Goal: Information Seeking & Learning: Learn about a topic

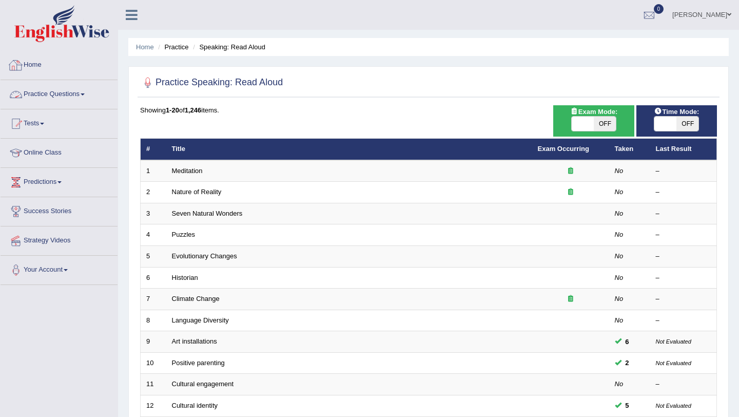
click at [37, 66] on link "Home" at bounding box center [59, 64] width 117 height 26
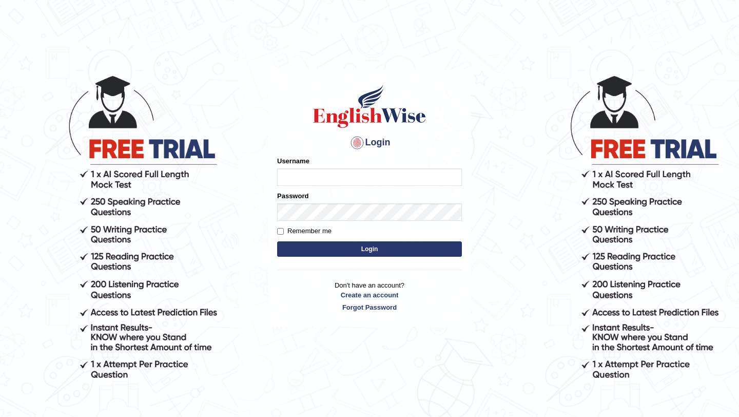
type input "pavithragowda"
click at [344, 250] on button "Login" at bounding box center [369, 248] width 185 height 15
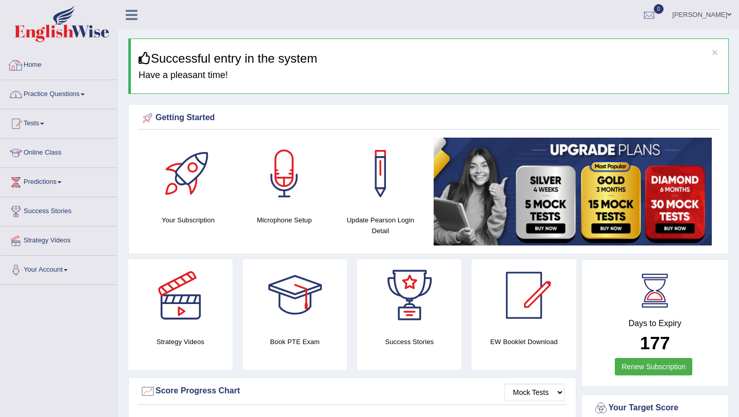
click at [66, 92] on link "Practice Questions" at bounding box center [59, 93] width 117 height 26
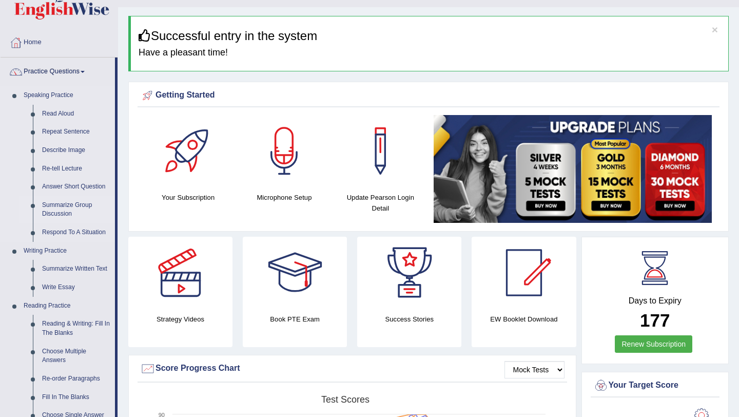
scroll to position [21, 0]
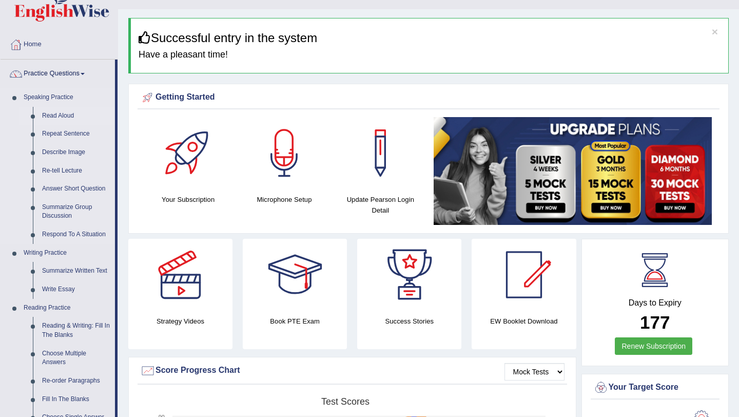
click at [58, 117] on link "Read Aloud" at bounding box center [75, 116] width 77 height 18
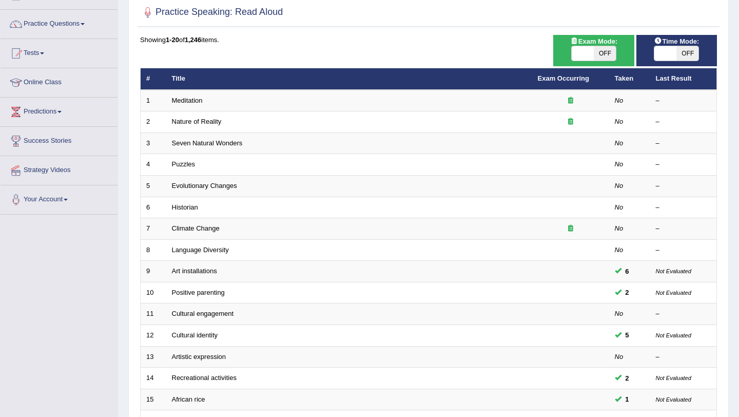
scroll to position [73, 0]
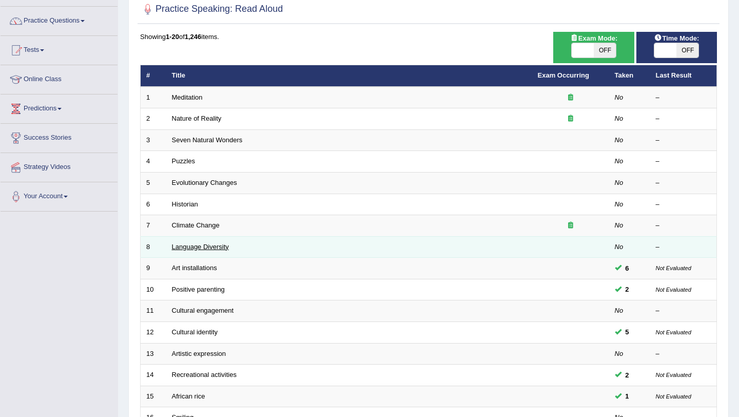
click at [214, 245] on link "Language Diversity" at bounding box center [200, 247] width 57 height 8
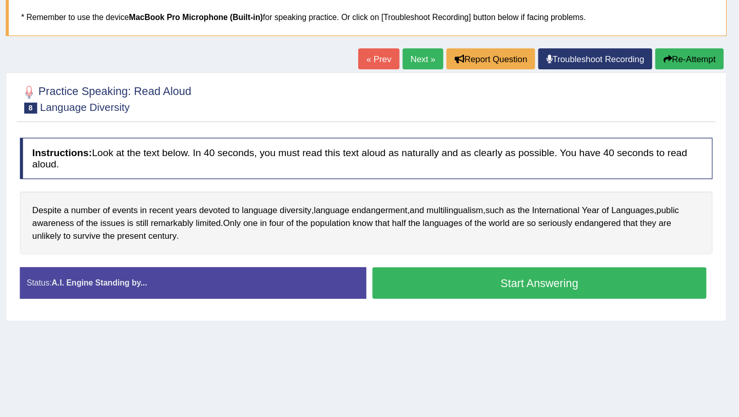
scroll to position [30, 0]
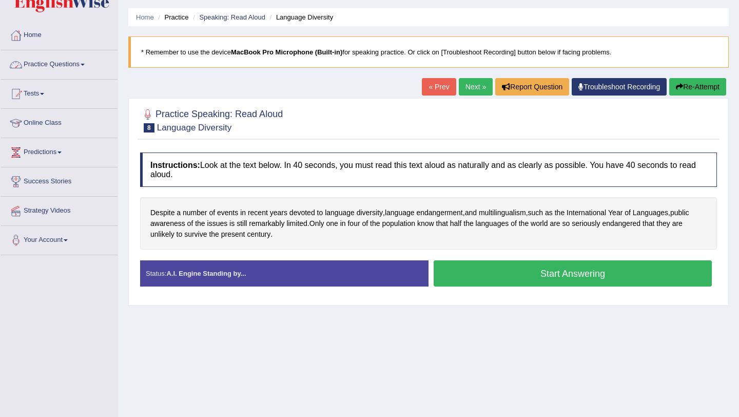
click at [74, 64] on link "Practice Questions" at bounding box center [59, 63] width 117 height 26
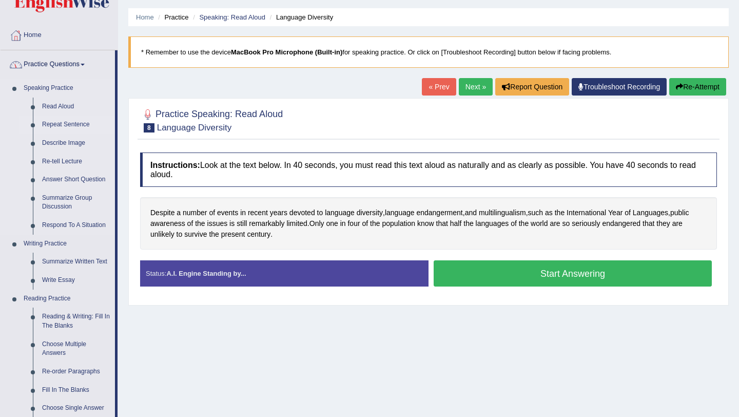
click at [62, 122] on link "Repeat Sentence" at bounding box center [75, 124] width 77 height 18
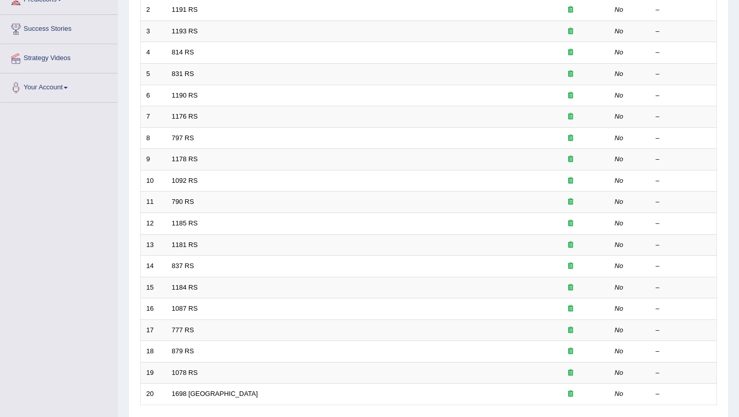
scroll to position [184, 0]
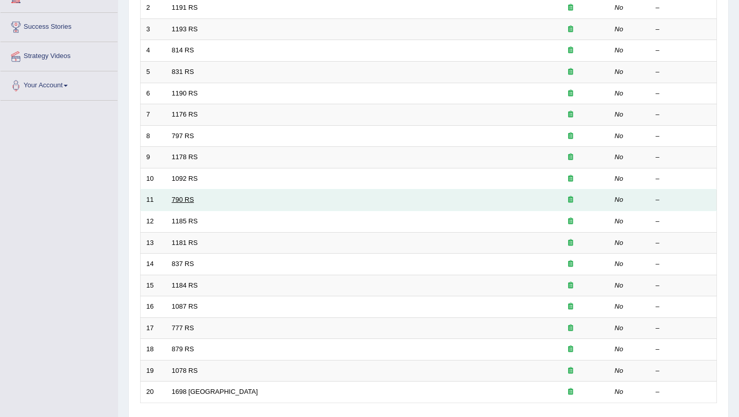
click at [185, 198] on link "790 RS" at bounding box center [183, 200] width 22 height 8
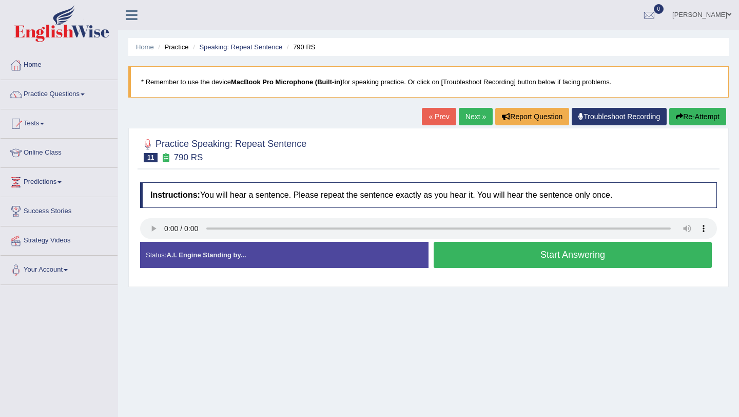
click at [471, 118] on link "Next »" at bounding box center [476, 116] width 34 height 17
click at [218, 337] on div "Home Practice Speaking: Repeat Sentence 1185 RS * Remember to use the device Ma…" at bounding box center [428, 256] width 621 height 513
click at [56, 89] on link "Practice Questions" at bounding box center [59, 93] width 117 height 26
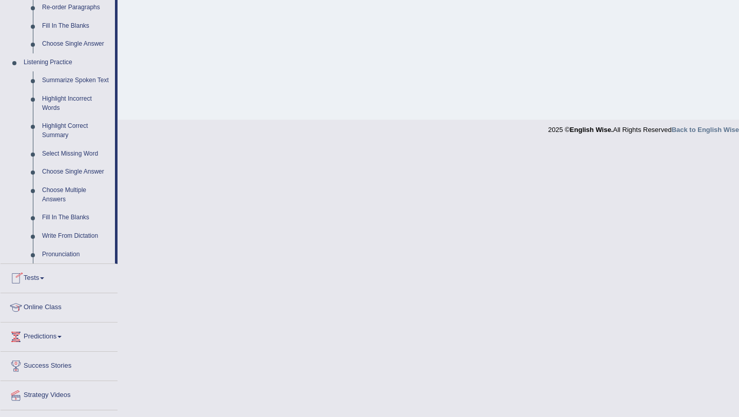
scroll to position [393, 0]
click at [74, 225] on link "Fill In The Blanks" at bounding box center [75, 218] width 77 height 18
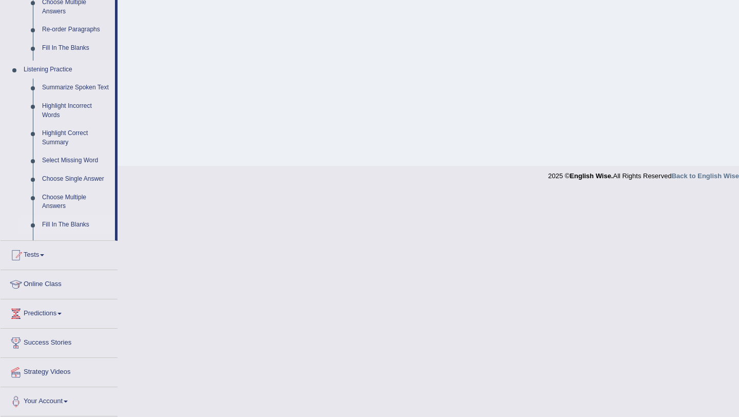
scroll to position [231, 0]
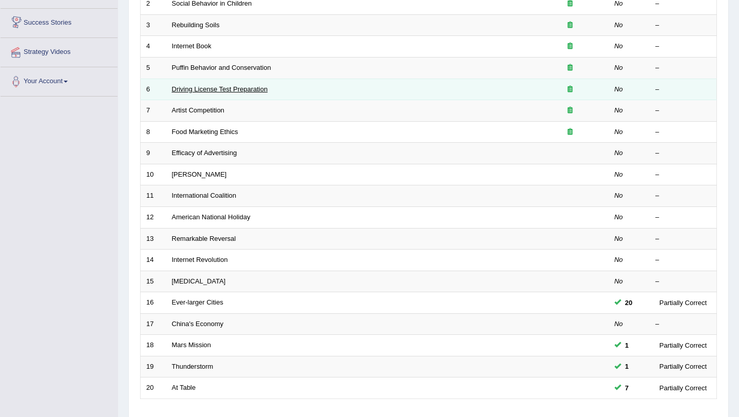
scroll to position [201, 0]
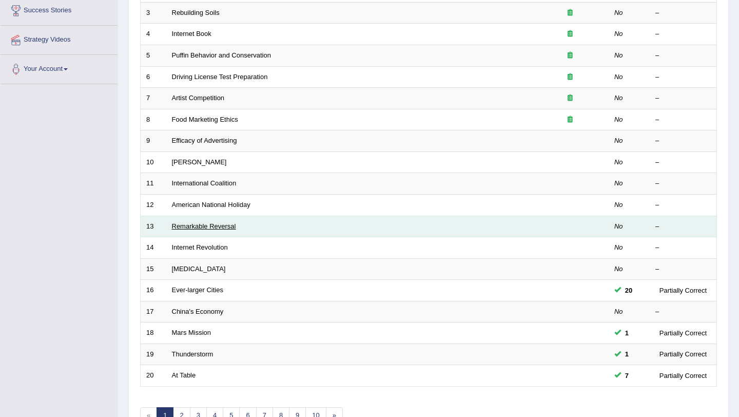
click at [216, 223] on link "Remarkable Reversal" at bounding box center [204, 226] width 64 height 8
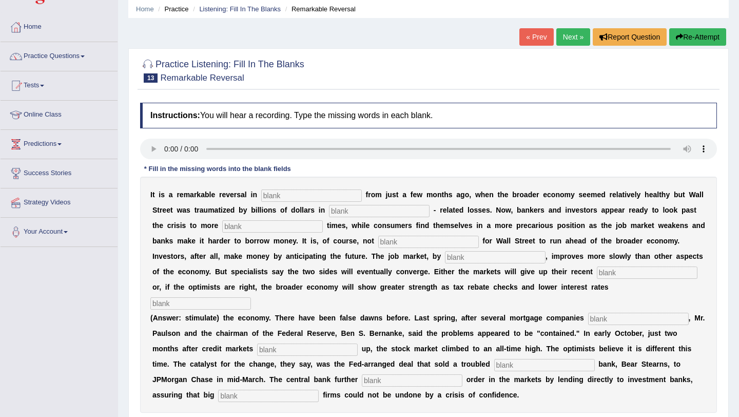
scroll to position [35, 0]
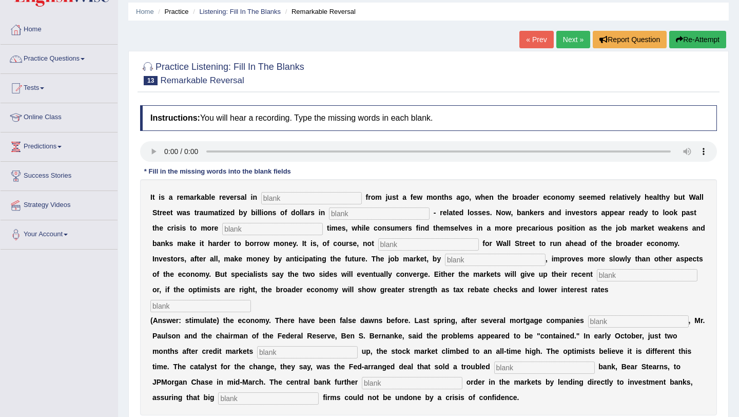
click at [571, 39] on link "Next »" at bounding box center [573, 39] width 34 height 17
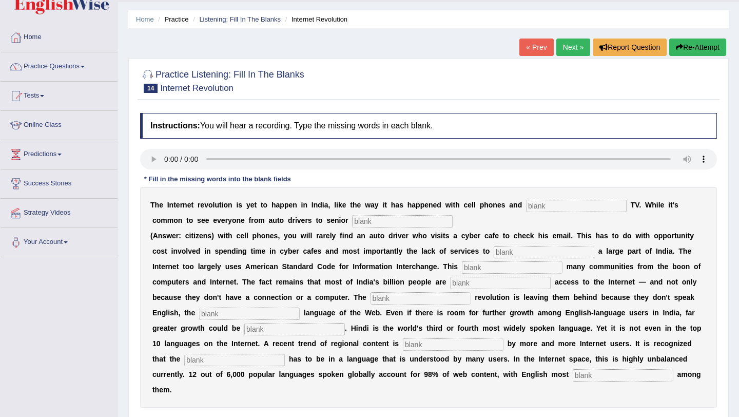
scroll to position [40, 0]
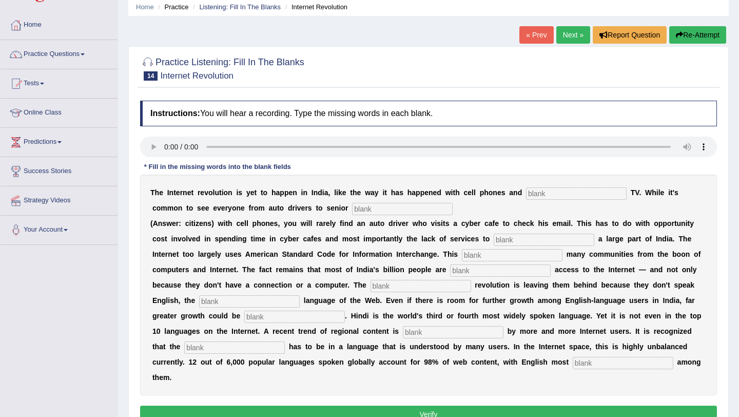
click at [567, 33] on link "Next »" at bounding box center [573, 34] width 34 height 17
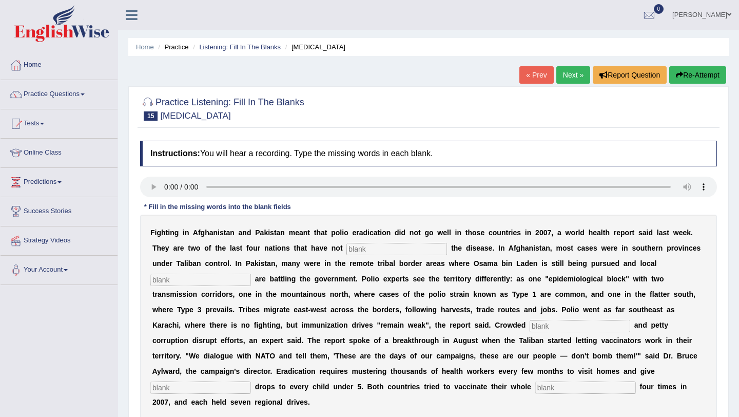
click at [567, 33] on div "Home Practice Listening: Fill In The Blanks Polio « Prev Next » Report Question…" at bounding box center [428, 256] width 621 height 513
click at [566, 76] on link "Next »" at bounding box center [573, 74] width 34 height 17
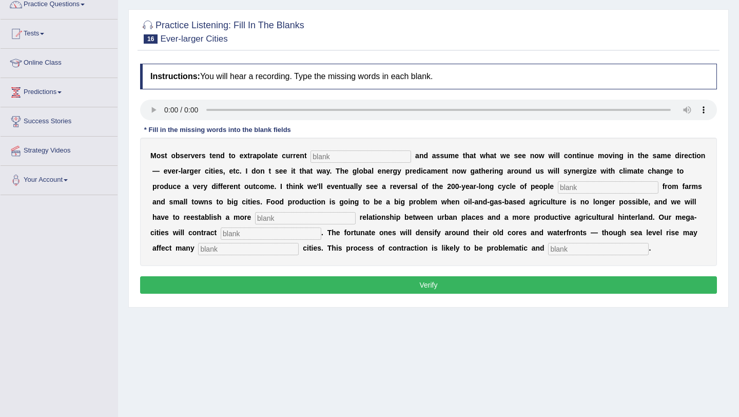
scroll to position [88, 0]
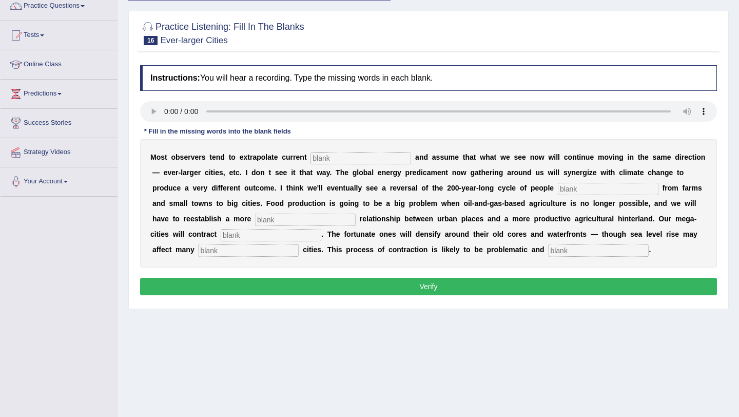
click at [370, 159] on input "text" at bounding box center [360, 158] width 101 height 12
click at [337, 156] on input "text" at bounding box center [360, 158] width 101 height 12
click at [348, 157] on input "text" at bounding box center [360, 158] width 101 height 12
click at [558, 188] on input "text" at bounding box center [608, 189] width 101 height 12
click at [558, 192] on input "text" at bounding box center [608, 189] width 101 height 12
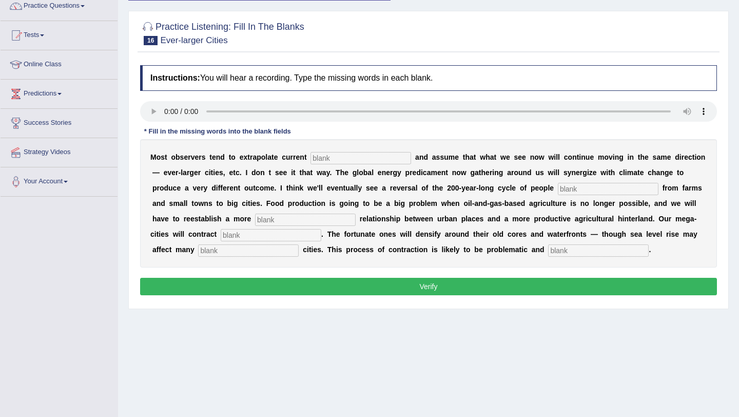
click at [327, 156] on input "text" at bounding box center [360, 158] width 101 height 12
click at [349, 159] on input "text" at bounding box center [360, 158] width 101 height 12
type input "trains"
click at [558, 189] on input "text" at bounding box center [608, 189] width 101 height 12
type input "moveing"
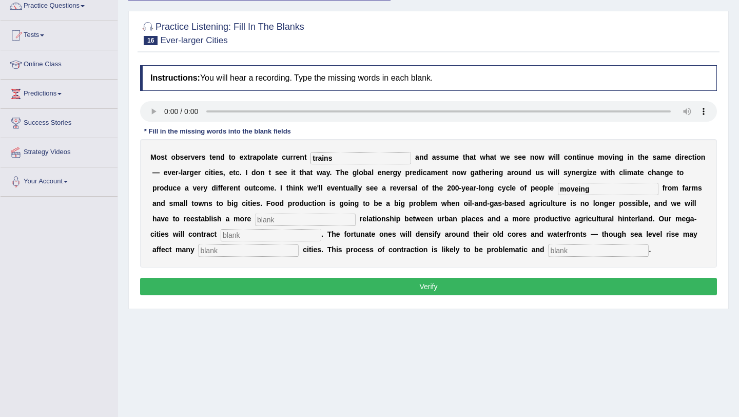
click at [258, 217] on input "text" at bounding box center [305, 219] width 101 height 12
type input "maining"
click at [254, 233] on input "text" at bounding box center [271, 235] width 101 height 12
click at [261, 221] on input "maining" at bounding box center [305, 219] width 101 height 12
click at [237, 235] on input "constant" at bounding box center [271, 235] width 101 height 12
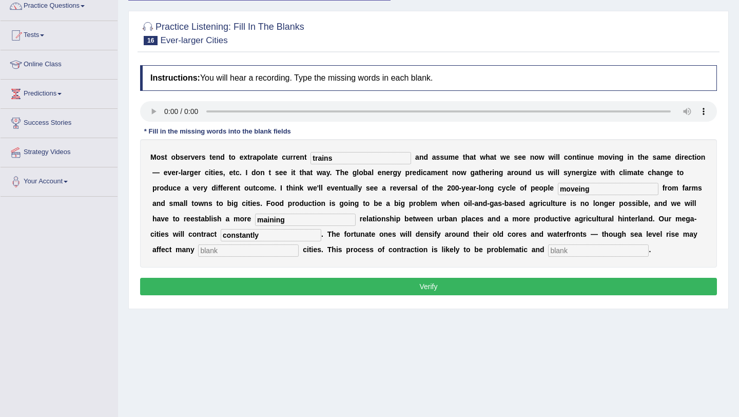
type input "constantly"
click at [208, 248] on input "text" at bounding box center [248, 250] width 101 height 12
type input "harvy"
click at [548, 249] on input "text" at bounding box center [598, 250] width 101 height 12
type input "surely"
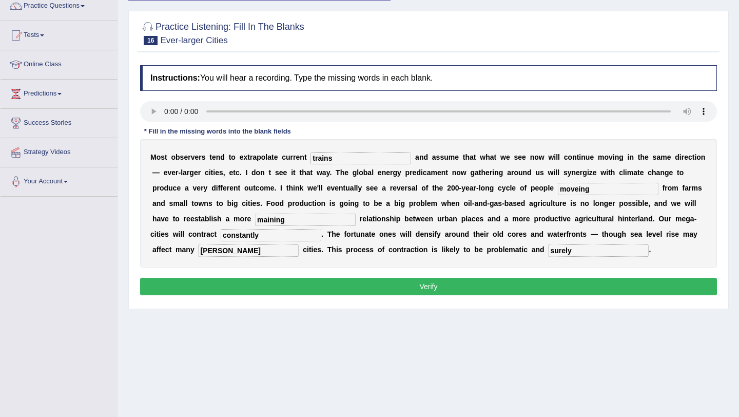
click at [427, 289] on button "Verify" at bounding box center [428, 286] width 577 height 17
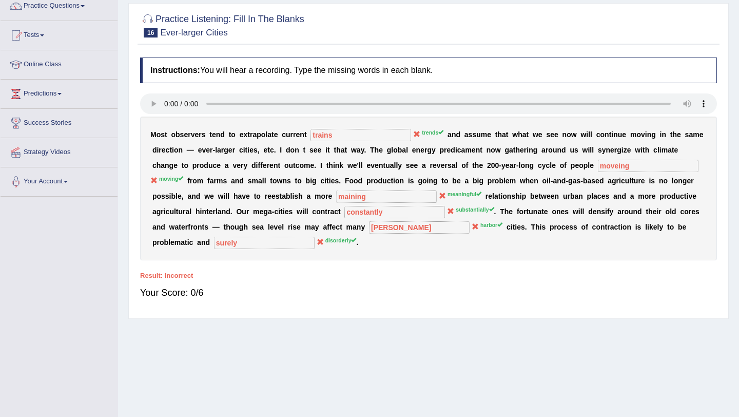
scroll to position [44, 0]
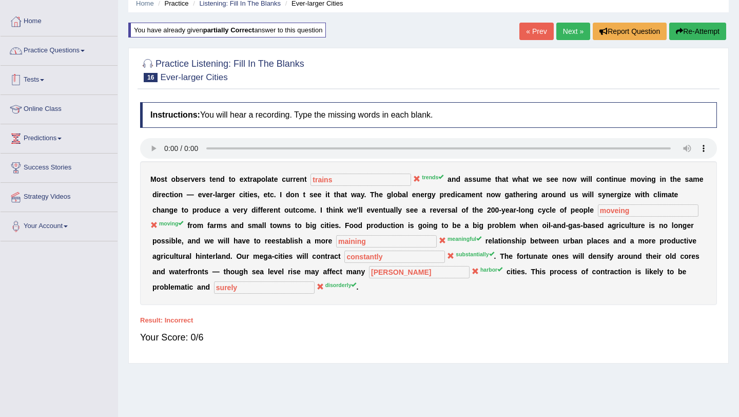
click at [83, 51] on link "Practice Questions" at bounding box center [59, 49] width 117 height 26
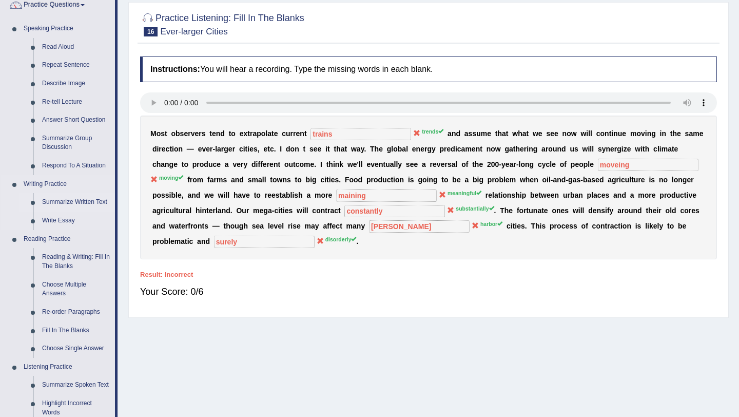
scroll to position [0, 0]
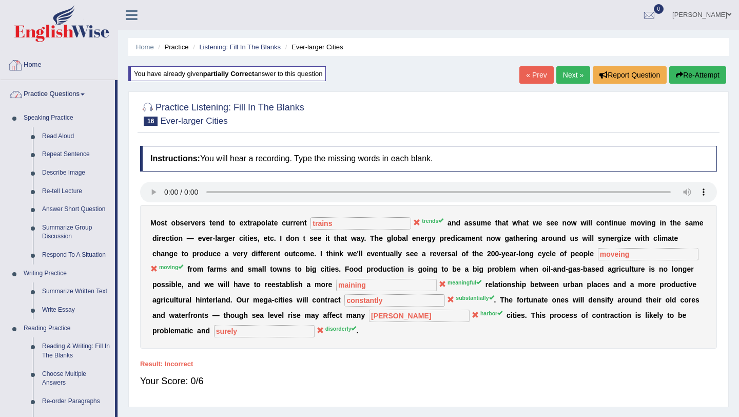
click at [67, 96] on link "Practice Questions" at bounding box center [58, 93] width 114 height 26
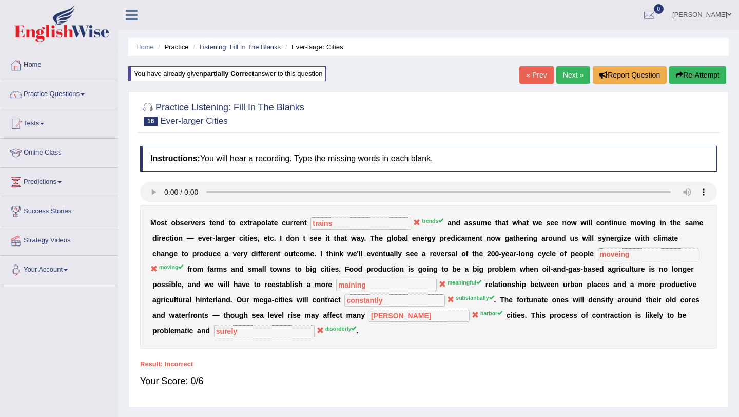
click at [38, 122] on link "Tests" at bounding box center [59, 122] width 117 height 26
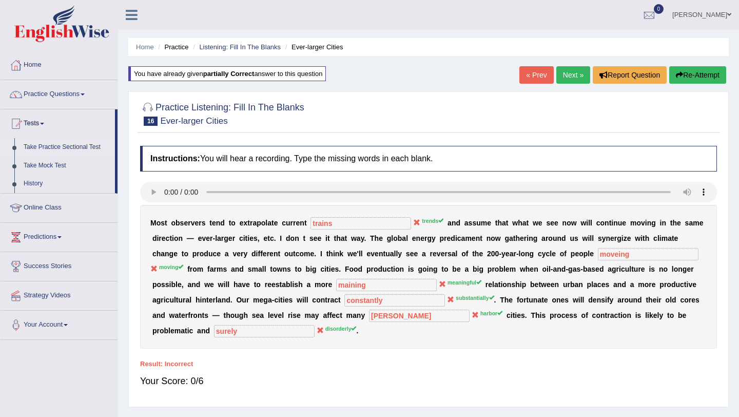
click at [62, 144] on link "Take Practice Sectional Test" at bounding box center [67, 147] width 96 height 18
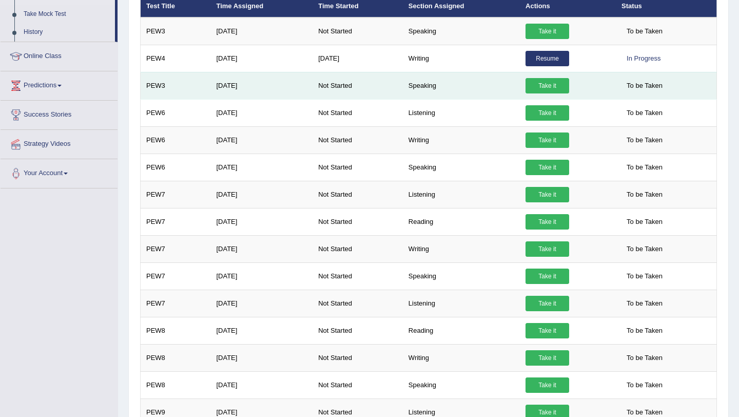
scroll to position [151, 0]
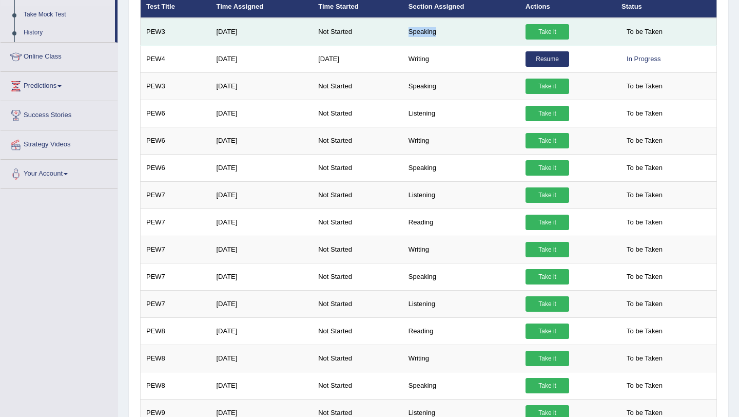
drag, startPoint x: 439, startPoint y: 30, endPoint x: 404, endPoint y: 35, distance: 35.7
click at [403, 34] on tr "PEW3 Sep 30, 2024 Not Started Speaking Take it To be Taken" at bounding box center [429, 32] width 576 height 28
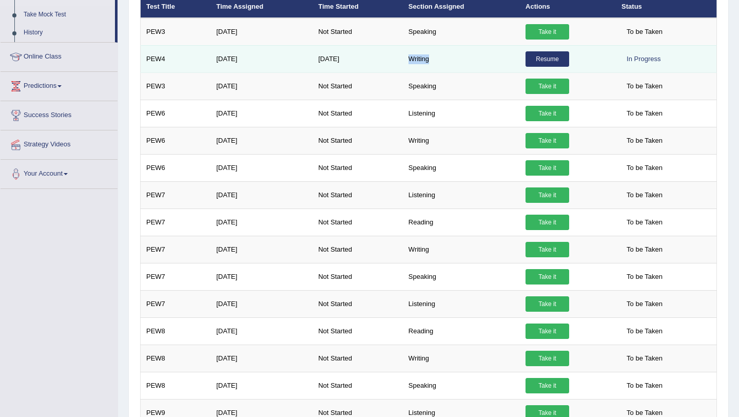
drag, startPoint x: 433, startPoint y: 59, endPoint x: 406, endPoint y: 59, distance: 26.7
click at [406, 59] on td "Writing" at bounding box center [461, 58] width 117 height 27
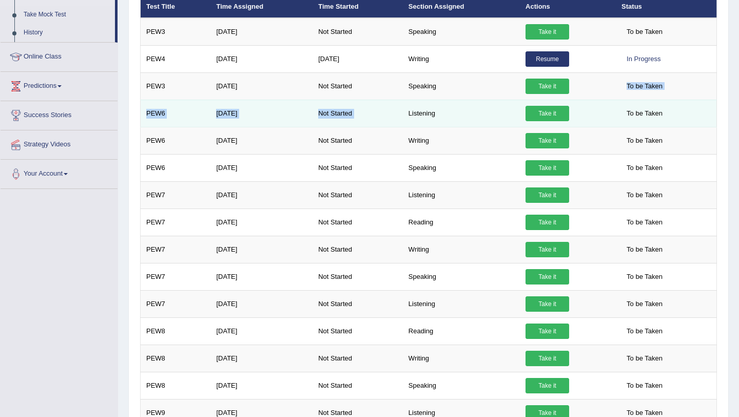
drag, startPoint x: 442, startPoint y: 89, endPoint x: 404, endPoint y: 102, distance: 40.1
click at [404, 101] on tbody "PEW3 Sep 30, 2024 Not Started Speaking Take it To be Taken PEW4 Sep 30, 2024 Fe…" at bounding box center [429, 372] width 576 height 708
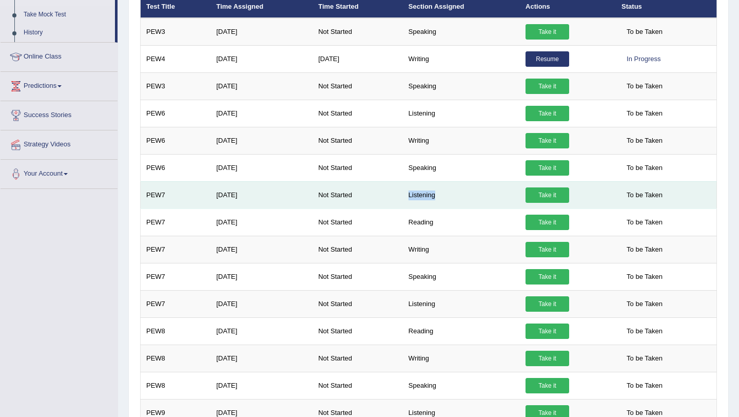
drag, startPoint x: 440, startPoint y: 193, endPoint x: 399, endPoint y: 196, distance: 41.2
click at [400, 196] on tr "PEW7 Dec 9, 2024 Not Started Listening Take it To be Taken" at bounding box center [429, 194] width 576 height 27
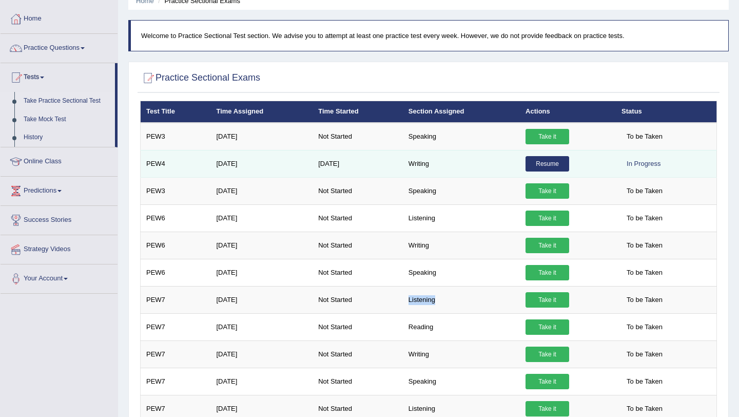
scroll to position [33, 0]
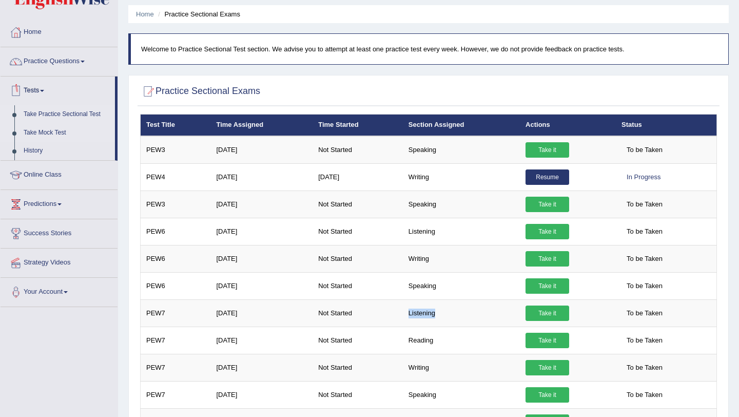
click at [54, 128] on link "Take Mock Test" at bounding box center [67, 133] width 96 height 18
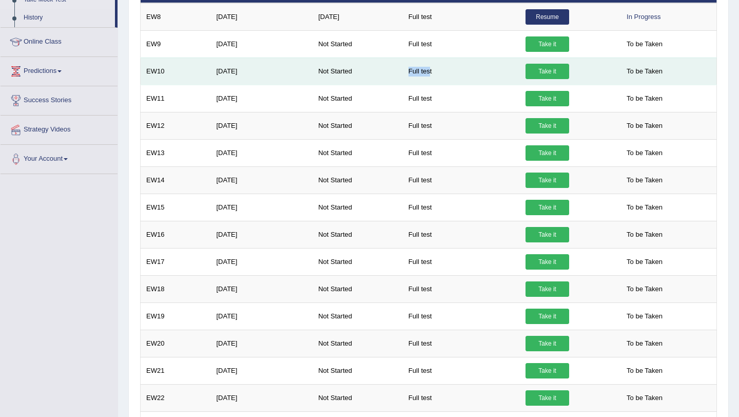
drag, startPoint x: 409, startPoint y: 70, endPoint x: 434, endPoint y: 70, distance: 24.6
click at [433, 70] on td "Full test" at bounding box center [461, 70] width 117 height 27
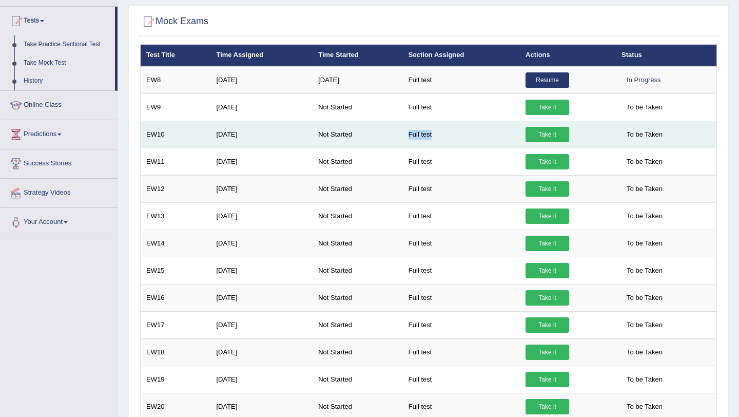
scroll to position [60, 0]
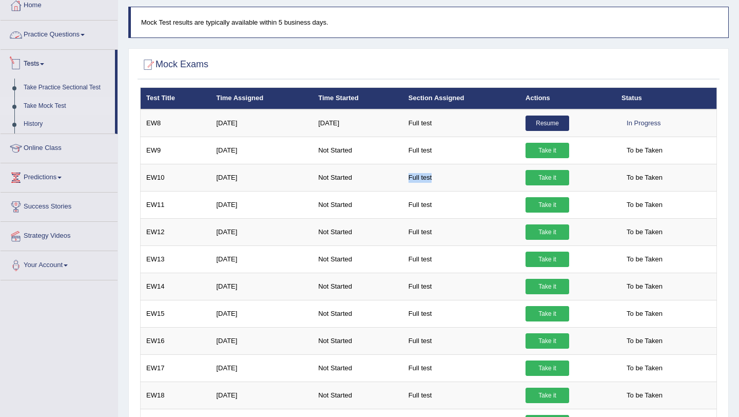
click at [27, 60] on link "Tests" at bounding box center [58, 63] width 114 height 26
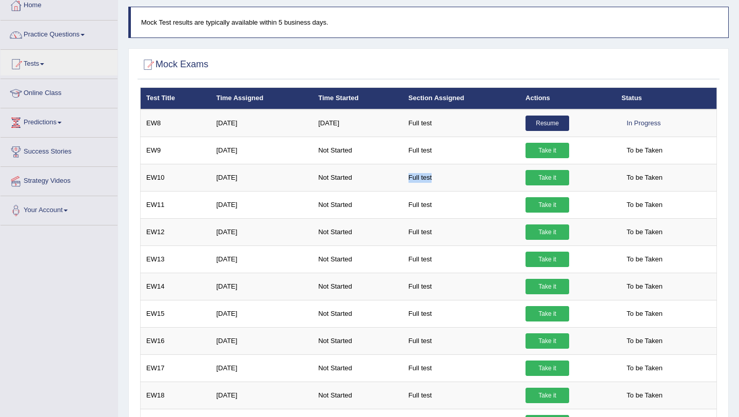
click at [58, 88] on link "Online Class" at bounding box center [59, 92] width 117 height 26
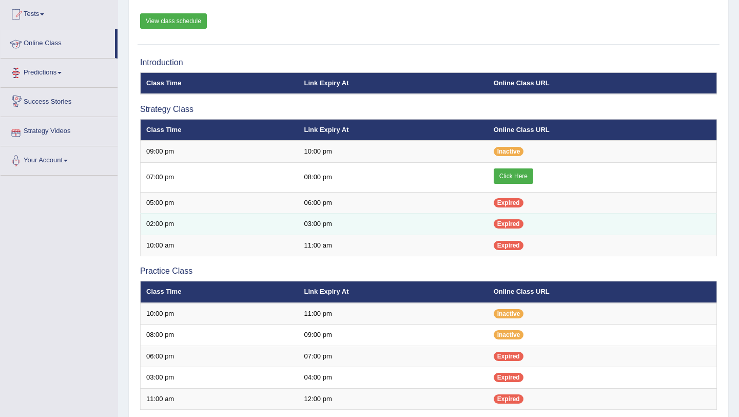
scroll to position [111, 0]
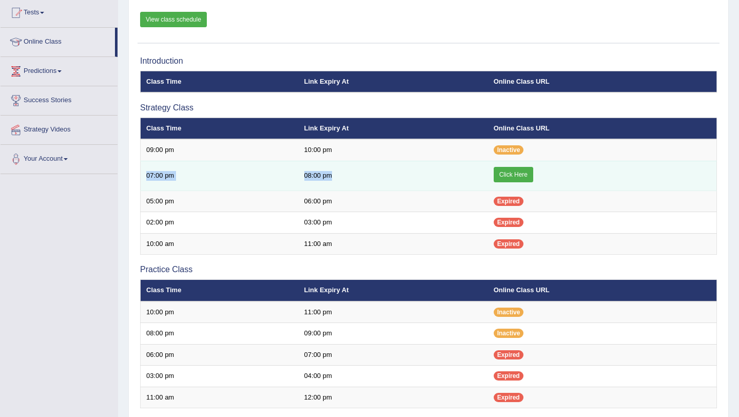
drag, startPoint x: 147, startPoint y: 175, endPoint x: 363, endPoint y: 175, distance: 216.6
click at [363, 175] on tr "07:00 pm 08:00 pm Click Here" at bounding box center [429, 176] width 576 height 30
click at [186, 178] on td "07:00 pm" at bounding box center [220, 176] width 158 height 30
click at [144, 175] on td "07:00 pm" at bounding box center [220, 176] width 158 height 30
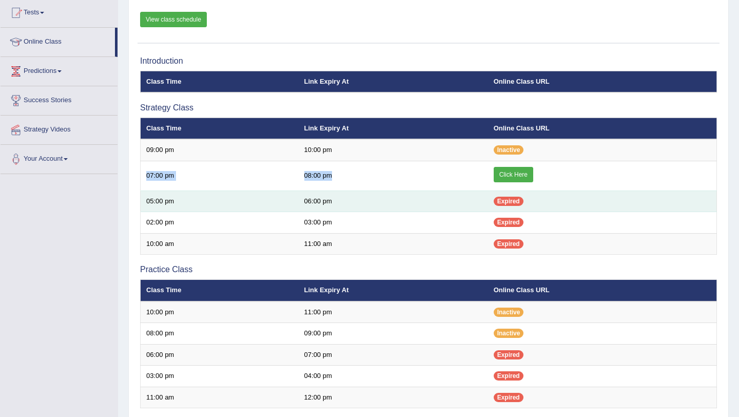
drag, startPoint x: 144, startPoint y: 175, endPoint x: 349, endPoint y: 192, distance: 206.0
click at [345, 191] on tbody "09:00 pm 10:00 pm Inactive 07:00 pm 08:00 pm Click Here" at bounding box center [429, 196] width 576 height 115
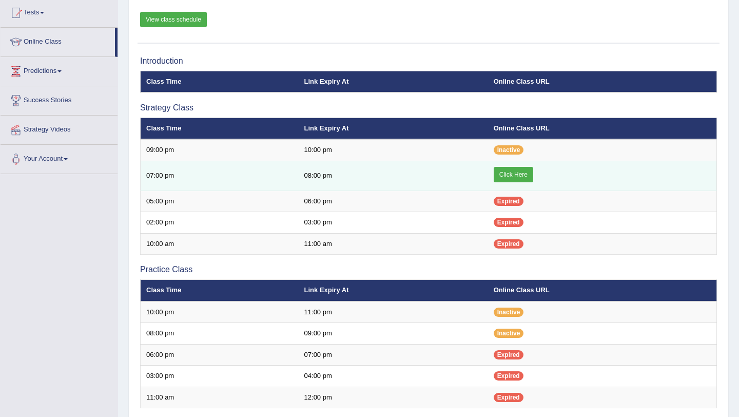
click at [352, 174] on td "08:00 pm" at bounding box center [393, 176] width 189 height 30
drag, startPoint x: 141, startPoint y: 174, endPoint x: 370, endPoint y: 174, distance: 228.9
click at [370, 174] on tr "07:00 pm 08:00 pm Click Here" at bounding box center [429, 176] width 576 height 30
click at [513, 173] on link "Click Here" at bounding box center [514, 174] width 40 height 15
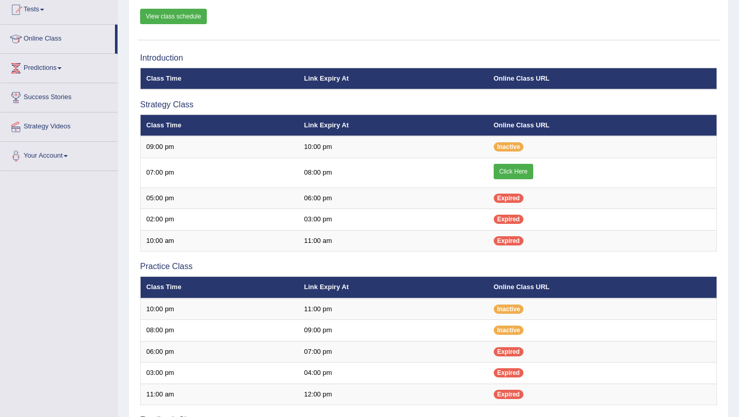
click at [192, 17] on link "View class schedule" at bounding box center [173, 16] width 67 height 15
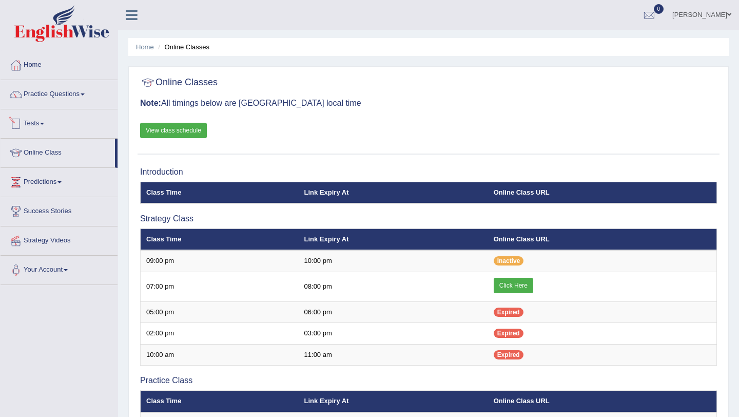
click at [44, 124] on span at bounding box center [42, 124] width 4 height 2
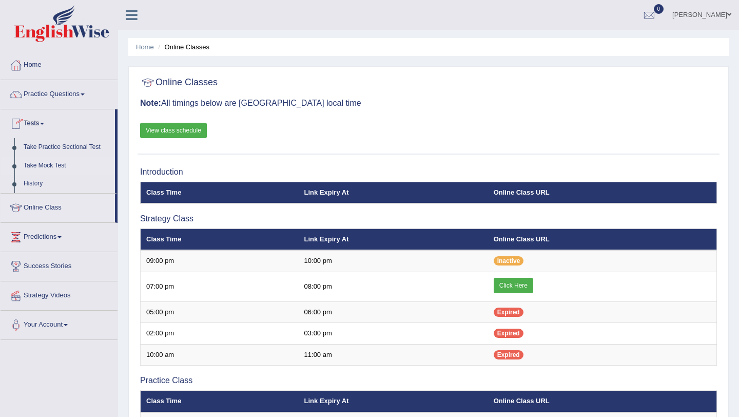
click at [49, 168] on link "Take Mock Test" at bounding box center [67, 166] width 96 height 18
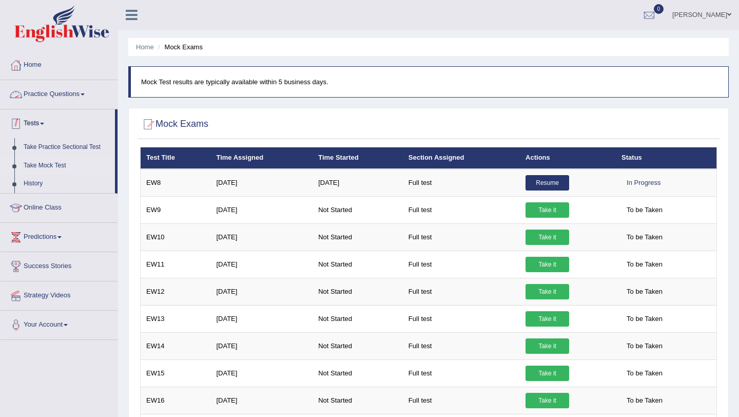
click at [43, 119] on link "Tests" at bounding box center [58, 122] width 114 height 26
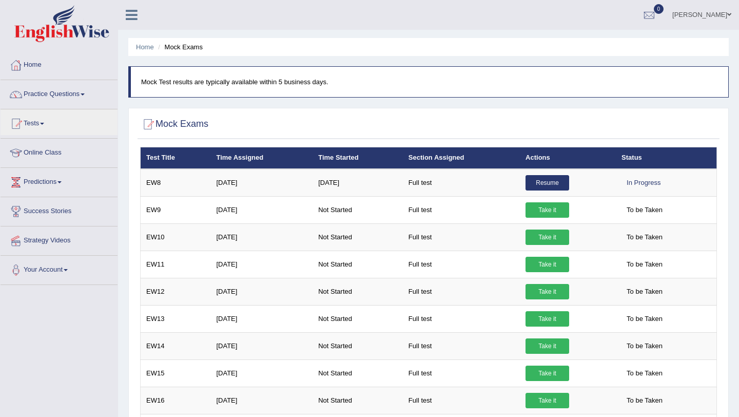
click at [37, 92] on link "Practice Questions" at bounding box center [59, 93] width 117 height 26
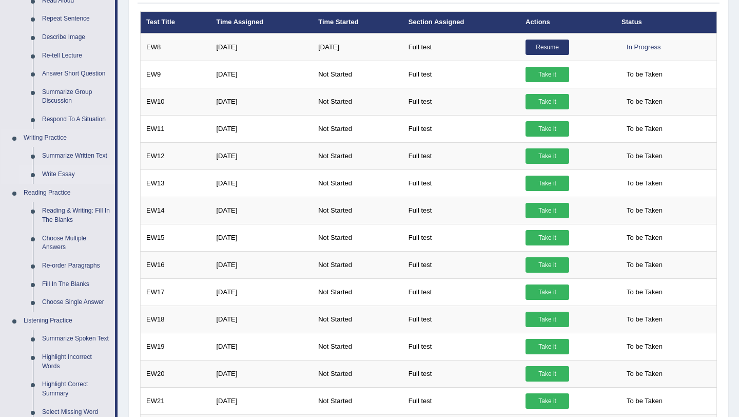
scroll to position [76, 0]
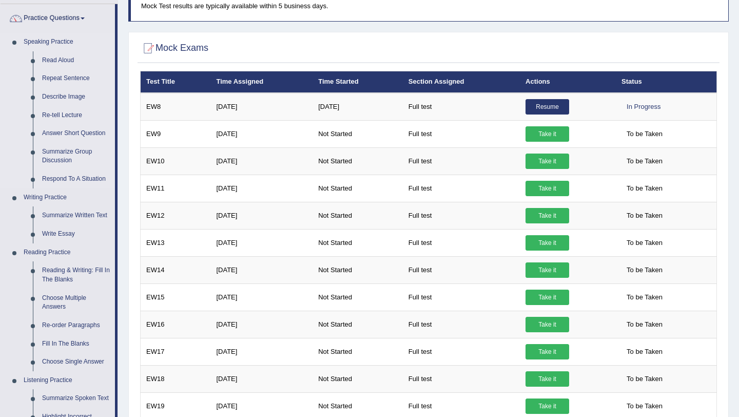
click at [58, 48] on link "Speaking Practice" at bounding box center [67, 42] width 96 height 18
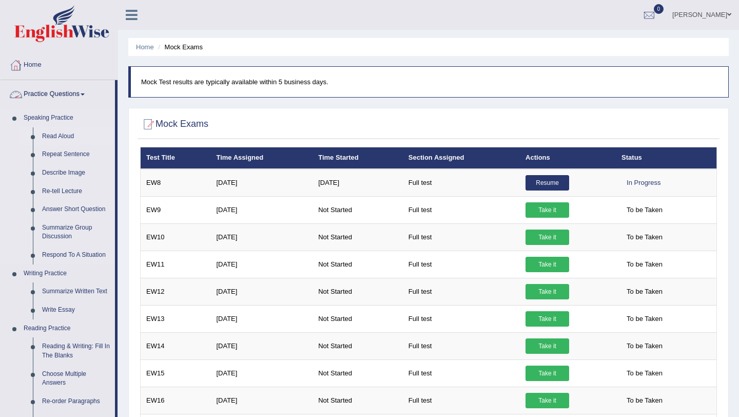
click at [56, 134] on link "Read Aloud" at bounding box center [75, 136] width 77 height 18
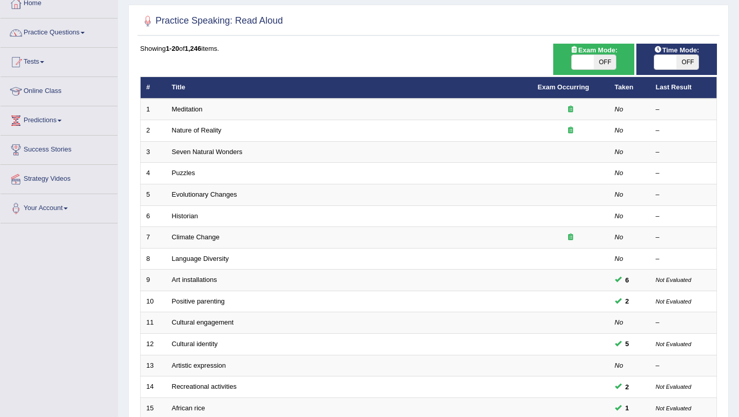
scroll to position [53, 0]
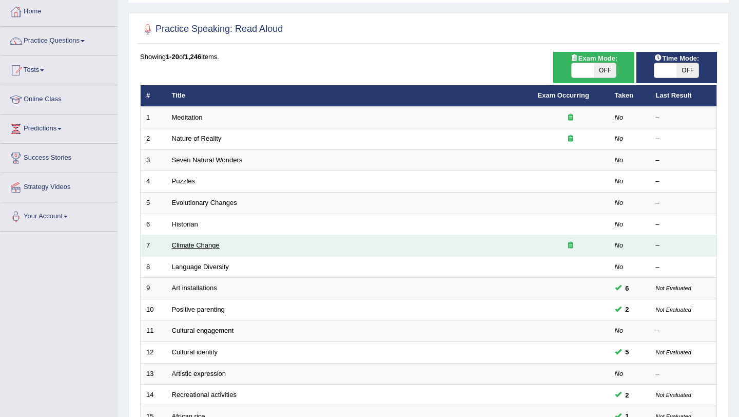
click at [209, 245] on link "Climate Change" at bounding box center [196, 245] width 48 height 8
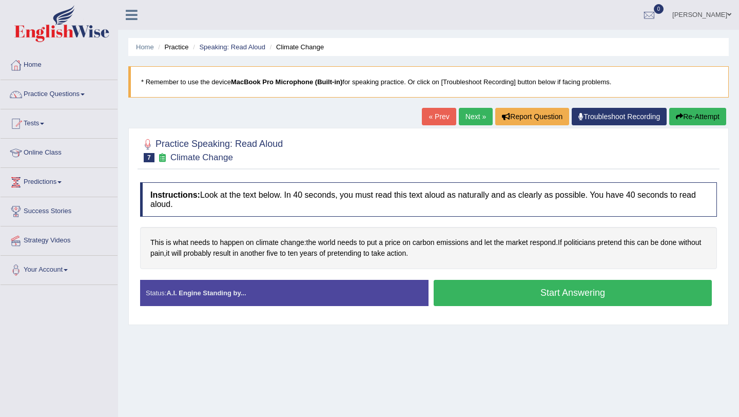
click at [585, 296] on button "Start Answering" at bounding box center [573, 293] width 278 height 26
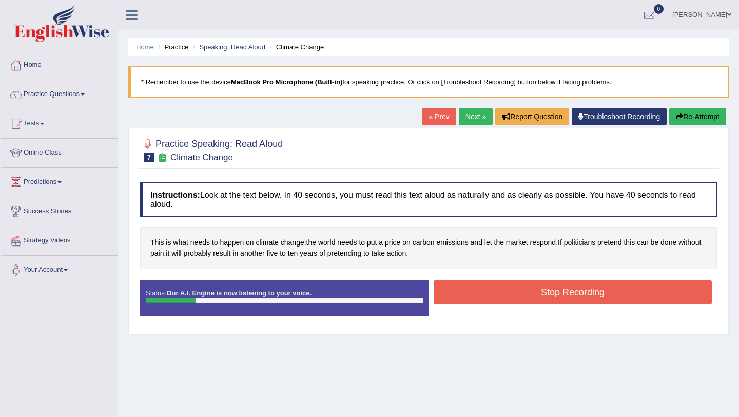
click at [585, 296] on button "Stop Recording" at bounding box center [573, 292] width 278 height 24
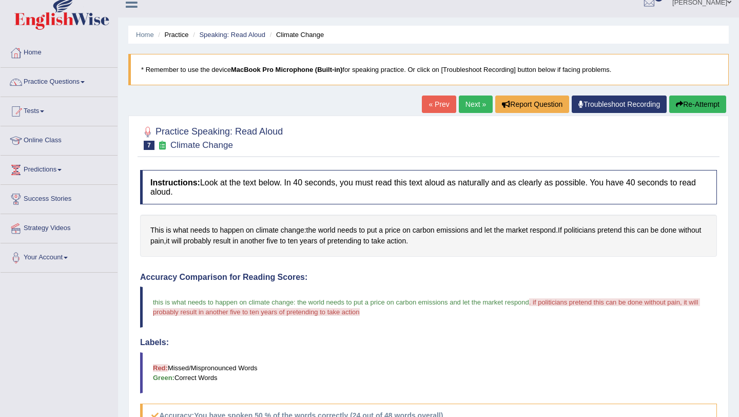
scroll to position [5, 0]
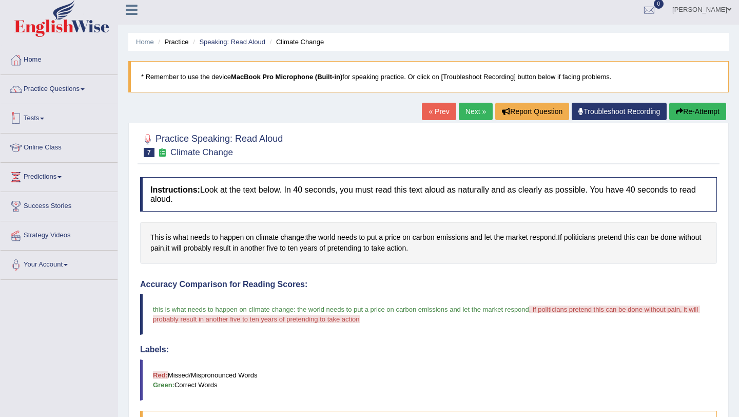
click at [40, 121] on link "Tests" at bounding box center [59, 117] width 117 height 26
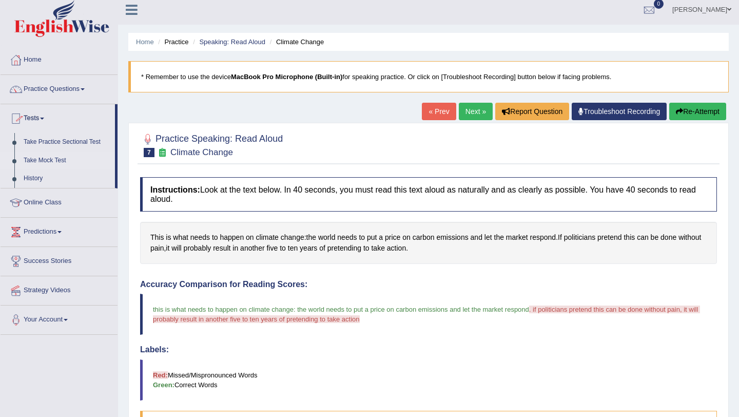
click at [47, 163] on link "Take Mock Test" at bounding box center [67, 160] width 96 height 18
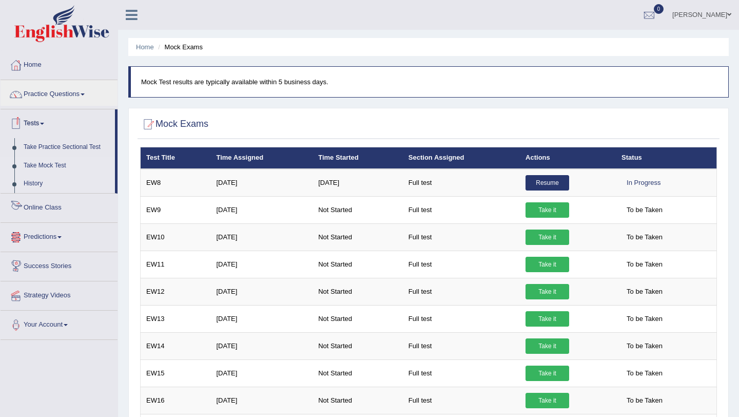
click at [37, 186] on link "History" at bounding box center [67, 183] width 96 height 18
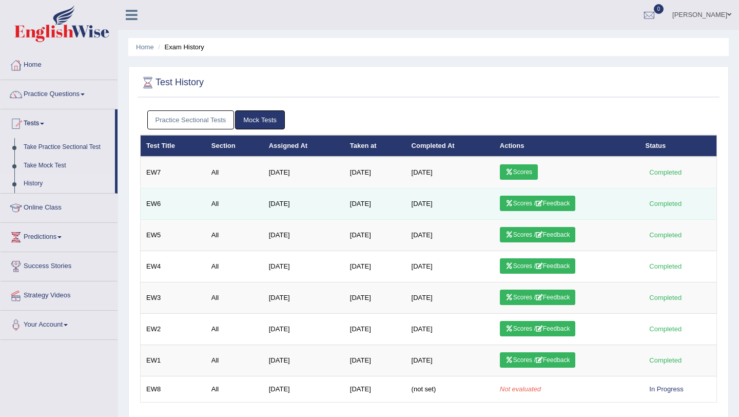
click at [559, 204] on link "Scores / Feedback" at bounding box center [538, 203] width 76 height 15
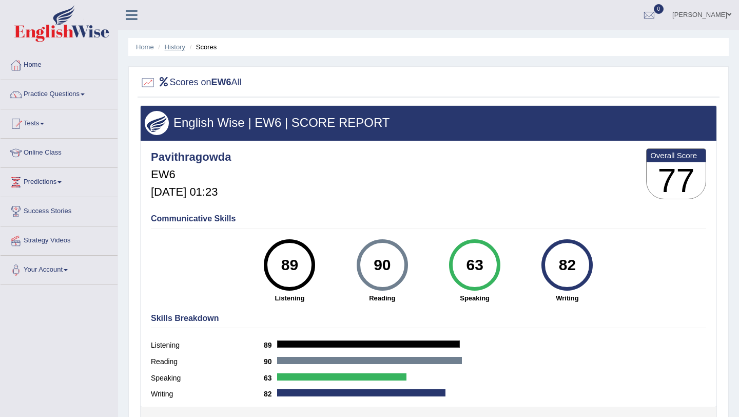
click at [177, 45] on link "History" at bounding box center [175, 47] width 21 height 8
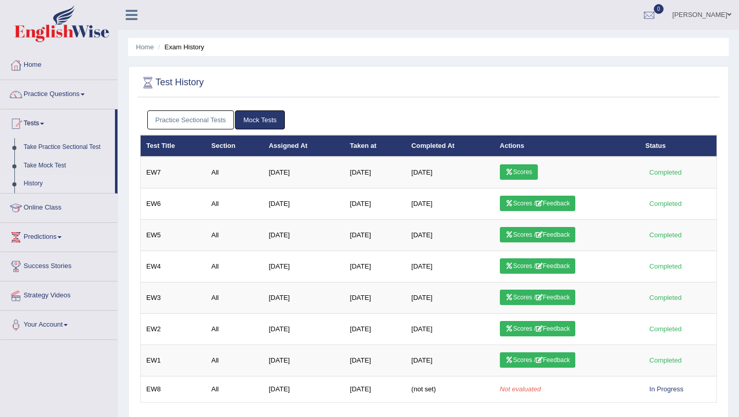
click at [370, 50] on ul "Home Exam History" at bounding box center [428, 47] width 600 height 18
click at [43, 121] on link "Tests" at bounding box center [58, 122] width 114 height 26
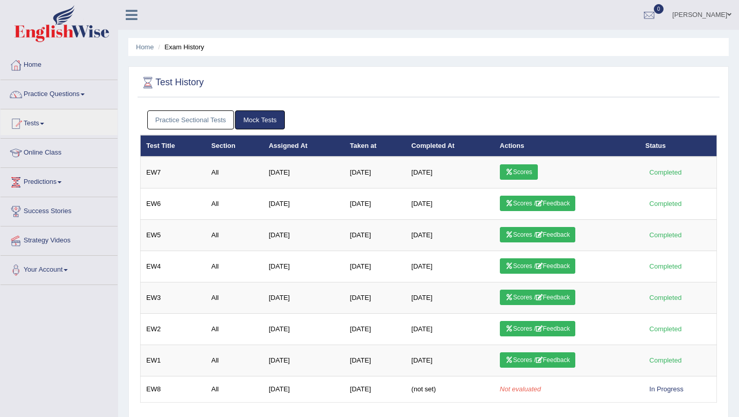
click at [59, 150] on link "Online Class" at bounding box center [59, 152] width 117 height 26
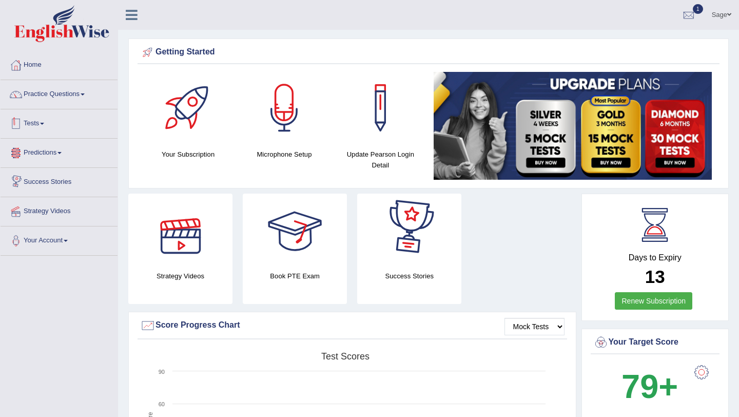
click at [42, 126] on link "Tests" at bounding box center [59, 122] width 117 height 26
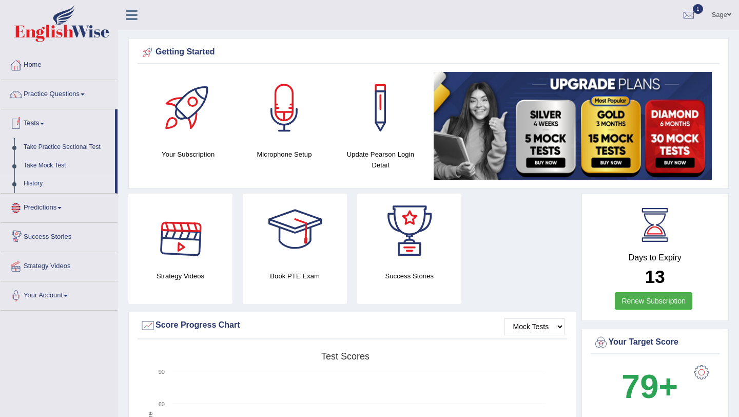
click at [41, 185] on link "History" at bounding box center [67, 183] width 96 height 18
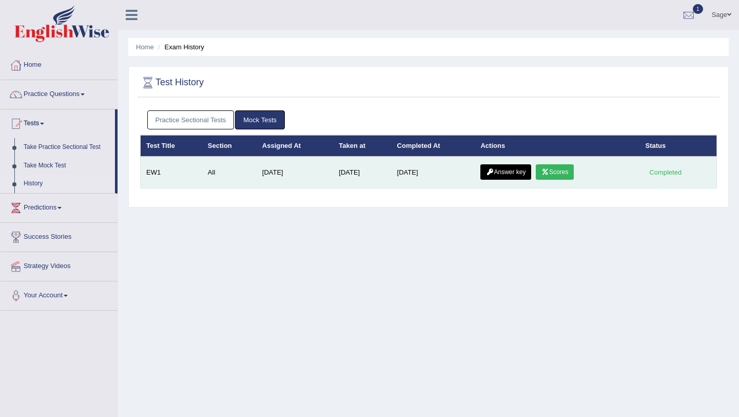
click at [574, 175] on link "Scores" at bounding box center [555, 171] width 38 height 15
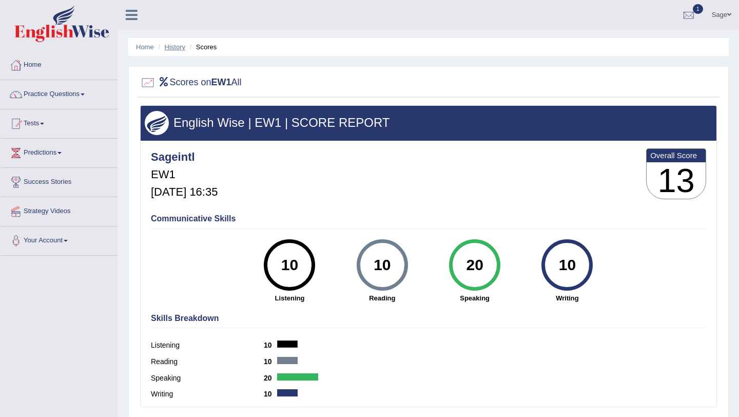
click at [177, 46] on link "History" at bounding box center [175, 47] width 21 height 8
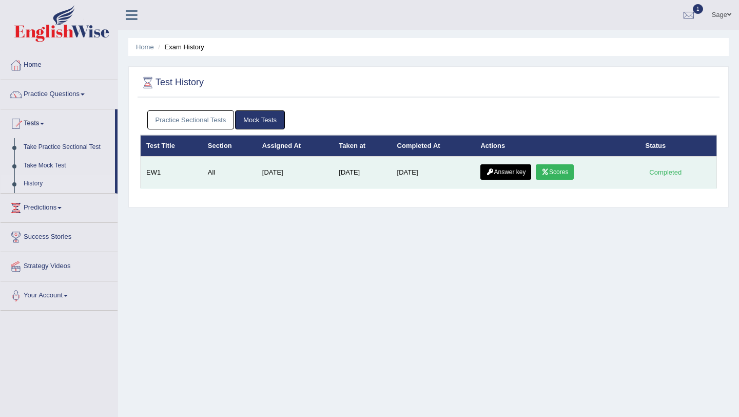
click at [520, 170] on link "Answer key" at bounding box center [505, 171] width 51 height 15
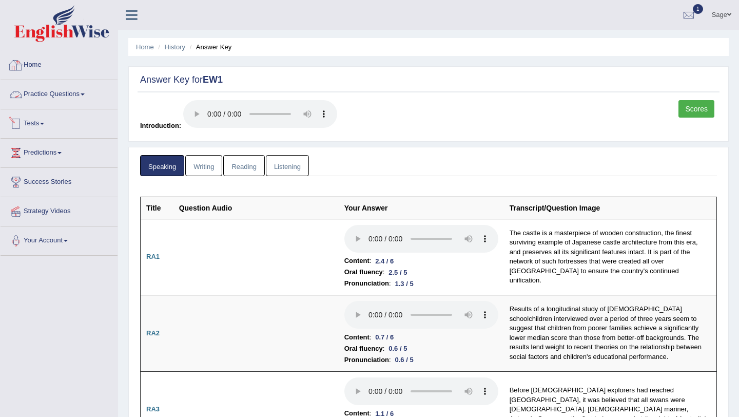
click at [74, 89] on link "Practice Questions" at bounding box center [59, 93] width 117 height 26
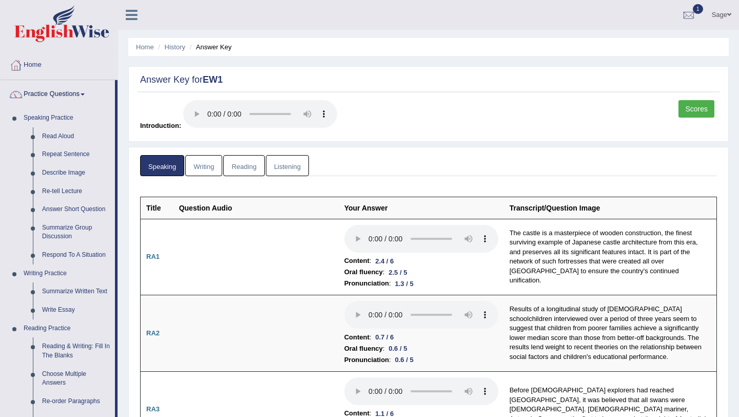
click at [74, 89] on link "Practice Questions" at bounding box center [58, 93] width 114 height 26
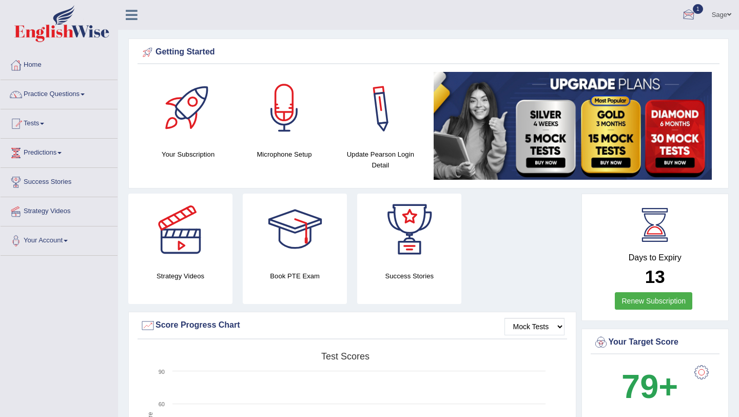
click at [710, 11] on link "Sage" at bounding box center [721, 13] width 35 height 27
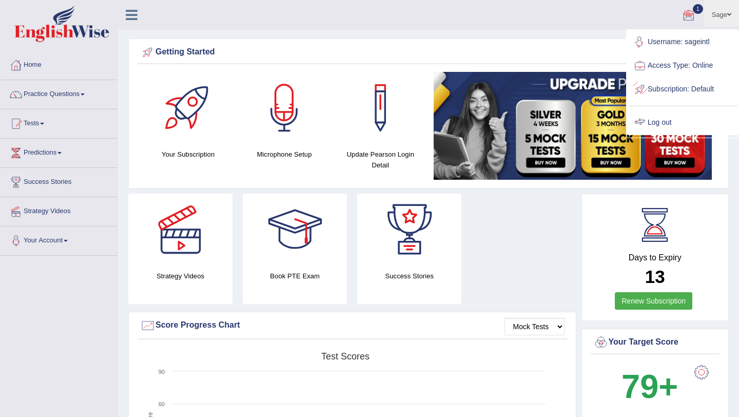
click at [663, 126] on link "Log out" at bounding box center [682, 123] width 111 height 24
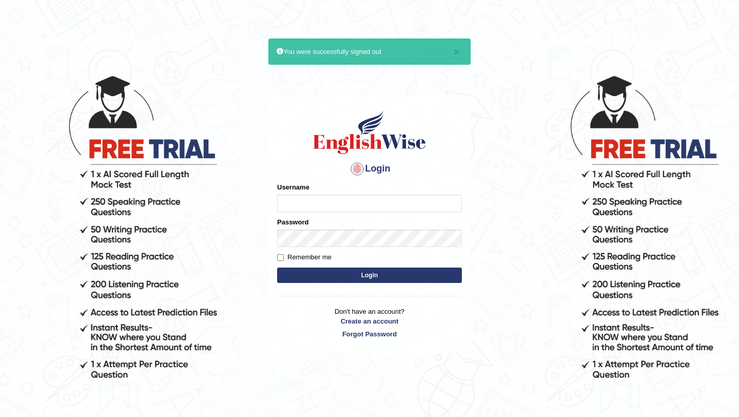
type input "pavithragowda"
click at [383, 273] on button "Login" at bounding box center [369, 274] width 185 height 15
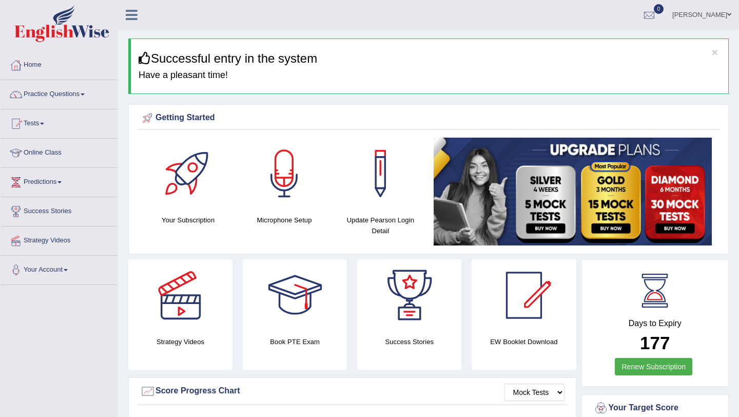
click at [55, 153] on link "Online Class" at bounding box center [59, 152] width 117 height 26
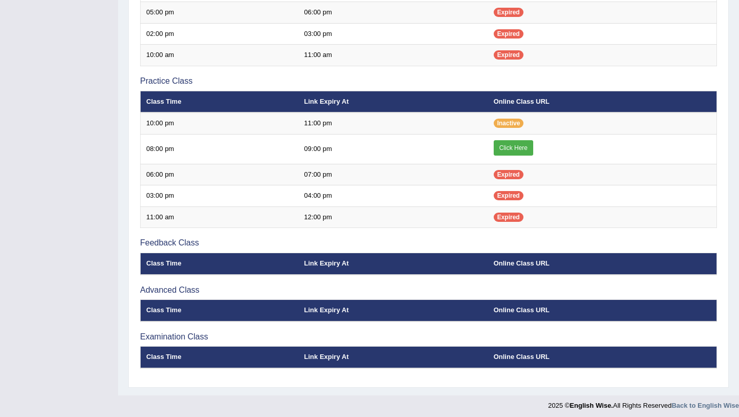
scroll to position [290, 0]
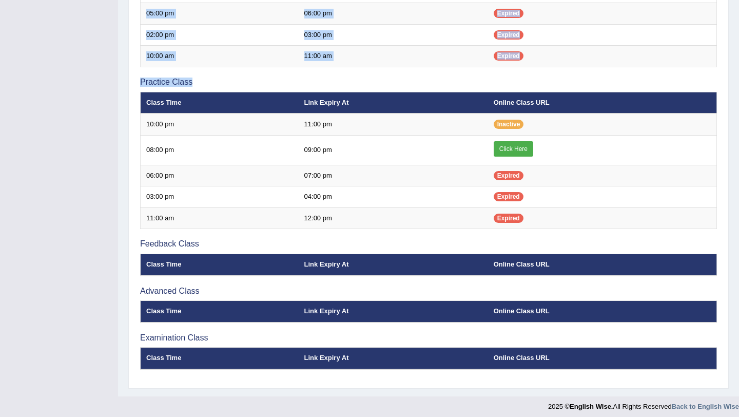
drag, startPoint x: 204, startPoint y: 81, endPoint x: 130, endPoint y: 84, distance: 74.0
click at [131, 84] on div "Online Classes Note: All timings below are Melbourne local time View class sche…" at bounding box center [428, 82] width 600 height 612
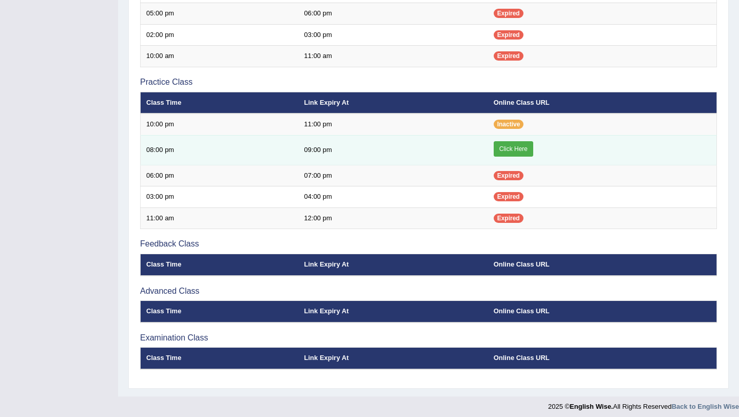
click at [568, 150] on td "Click Here" at bounding box center [602, 150] width 229 height 30
click at [529, 149] on link "Click Here" at bounding box center [514, 148] width 40 height 15
click at [511, 146] on link "Click Here" at bounding box center [514, 148] width 40 height 15
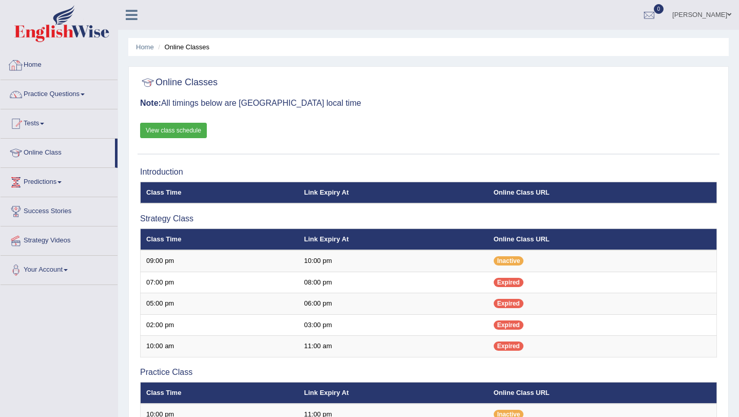
click at [43, 64] on link "Home" at bounding box center [59, 64] width 117 height 26
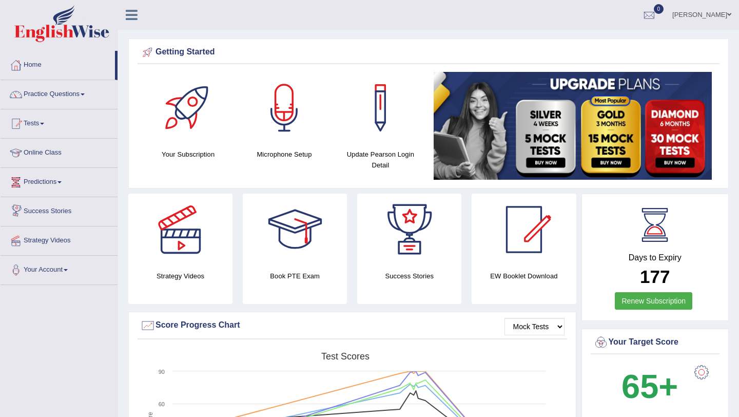
click at [55, 151] on link "Online Class" at bounding box center [59, 152] width 117 height 26
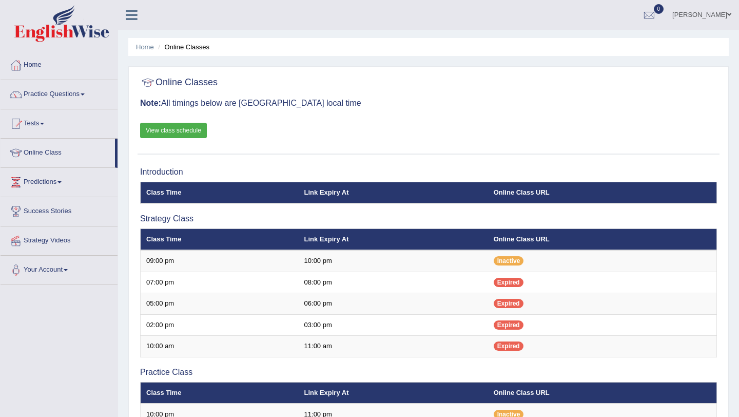
click at [160, 127] on link "View class schedule" at bounding box center [173, 130] width 67 height 15
click at [41, 64] on link "Home" at bounding box center [59, 64] width 117 height 26
